Goal: Information Seeking & Learning: Check status

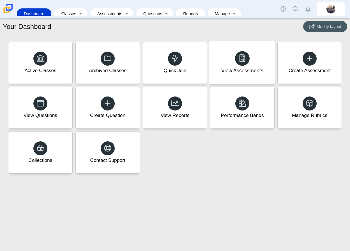
click at [243, 45] on div "View Assessments" at bounding box center [242, 62] width 67 height 43
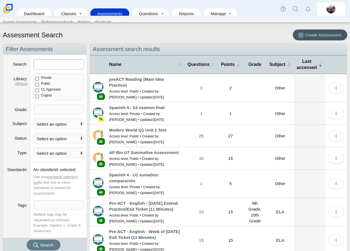
click at [61, 63] on input "Search" at bounding box center [58, 64] width 51 height 10
type input "U1.3"
click at [27, 240] on button "Search" at bounding box center [44, 245] width 34 height 11
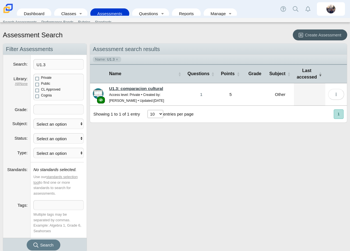
click at [152, 89] on link "U1.3: comparacion cultural" at bounding box center [136, 88] width 54 height 5
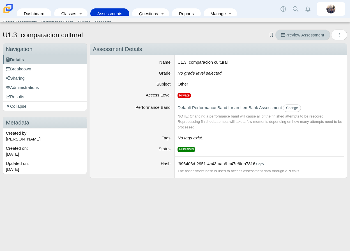
click at [308, 33] on span "Preview Assessment" at bounding box center [302, 35] width 43 height 5
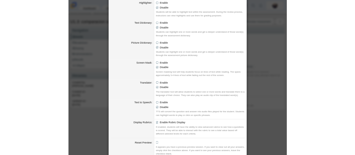
scroll to position [261, 0]
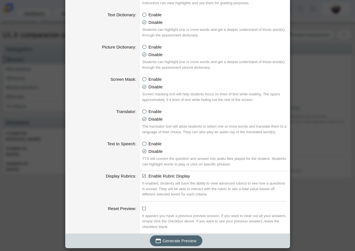
click at [184, 239] on span "Generate Preview" at bounding box center [179, 241] width 34 height 5
click at [317, 74] on div "Generating an Assessment Preview Calculator Enable Basic Calculator Scientific …" at bounding box center [177, 125] width 355 height 251
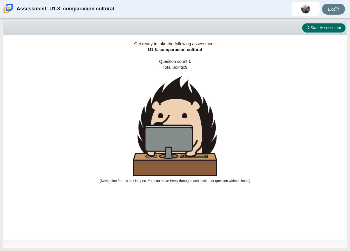
click at [325, 26] on button "Start Assessment" at bounding box center [324, 28] width 44 height 10
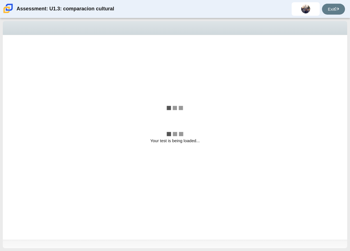
select select "f2c20758-046e-4de4-bd03-70368590ba22"
